Goal: Communication & Community: Share content

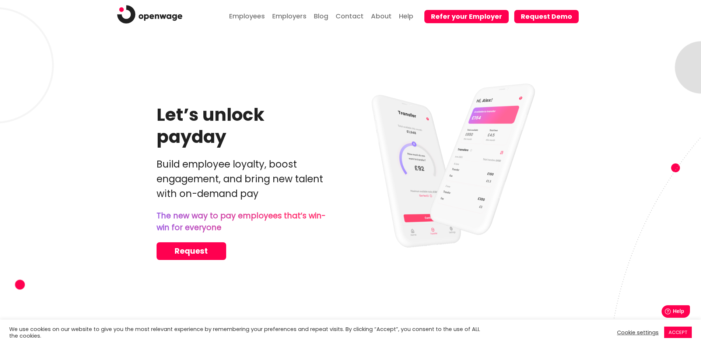
click at [461, 20] on button "Refer your Employer" at bounding box center [466, 16] width 84 height 13
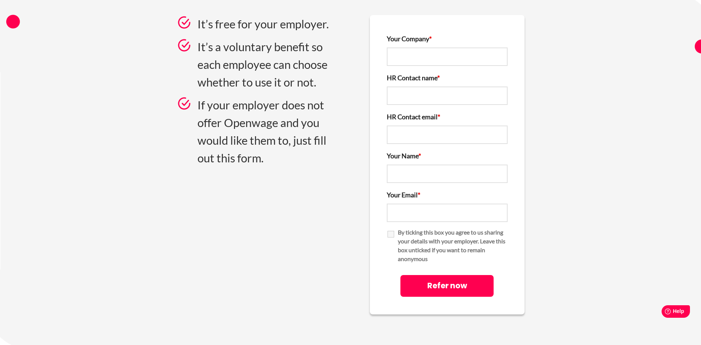
scroll to position [184, 0]
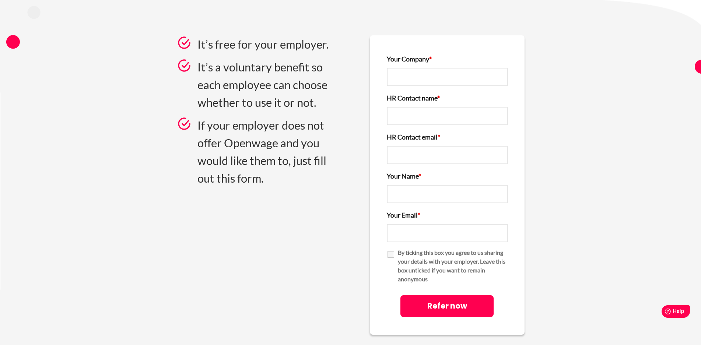
click at [410, 86] on input "Your Company *" at bounding box center [447, 77] width 121 height 18
type input "Terumo Aortic"
click at [425, 125] on input "HR Contact name *" at bounding box center [447, 116] width 121 height 18
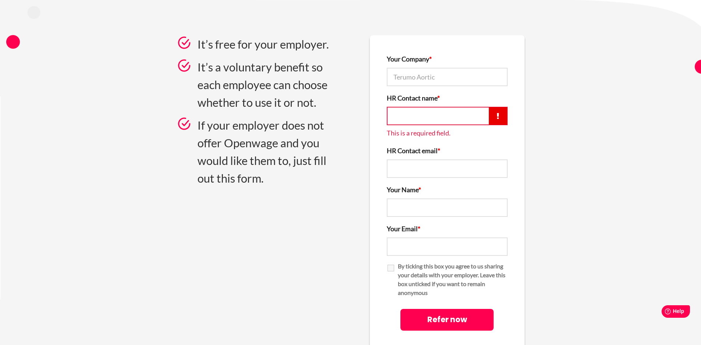
click at [380, 154] on form "Your Company * Terumo Aortic HR Contact name * This is a required field. HR Con…" at bounding box center [447, 191] width 155 height 313
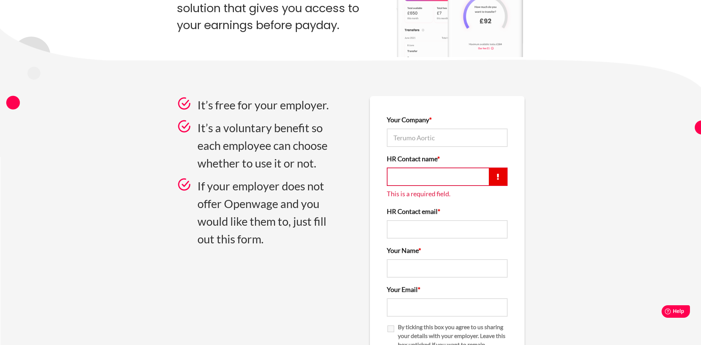
scroll to position [110, 0]
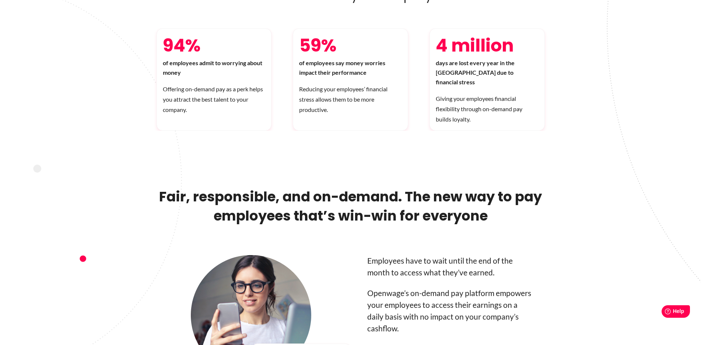
scroll to position [368, 0]
